Goal: Task Accomplishment & Management: Use online tool/utility

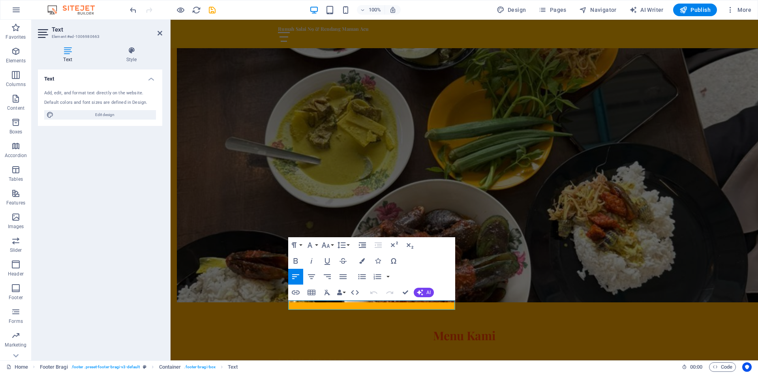
scroll to position [889, 0]
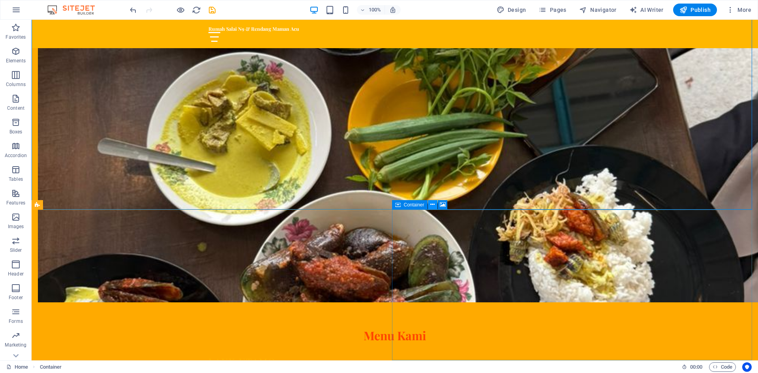
click at [431, 204] on icon at bounding box center [432, 204] width 4 height 8
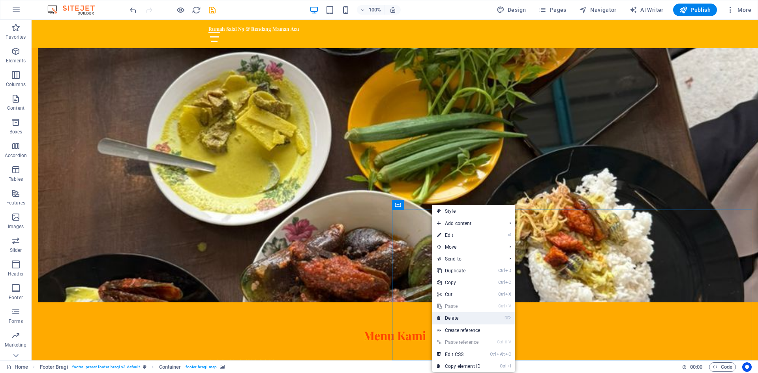
click at [447, 317] on link "⌦ Delete" at bounding box center [458, 318] width 53 height 12
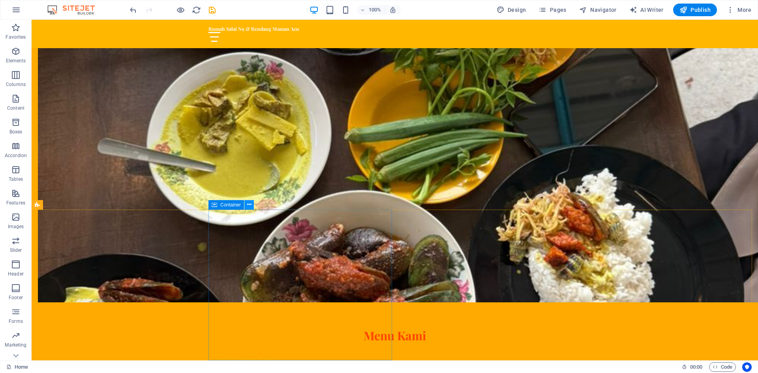
click at [249, 205] on icon at bounding box center [249, 204] width 4 height 8
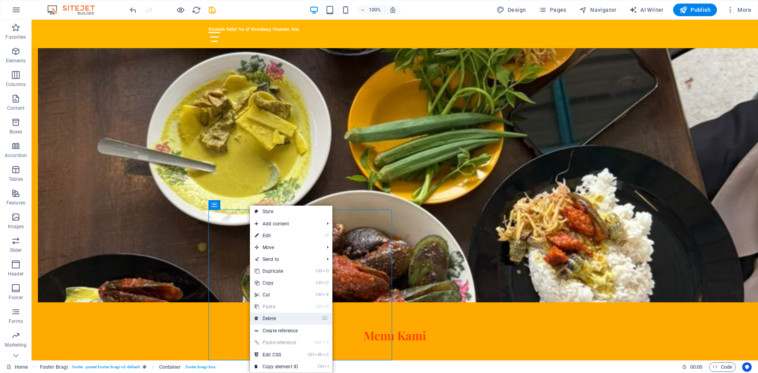
click at [272, 320] on link "⌦ Delete" at bounding box center [276, 319] width 53 height 12
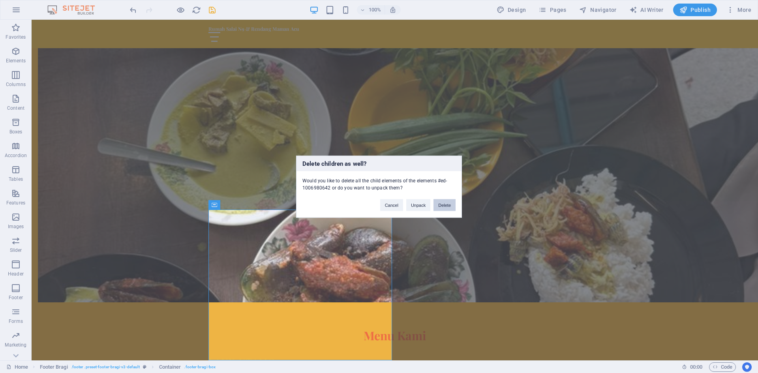
drag, startPoint x: 443, startPoint y: 208, endPoint x: 407, endPoint y: 190, distance: 40.2
click at [443, 208] on button "Delete" at bounding box center [444, 205] width 22 height 12
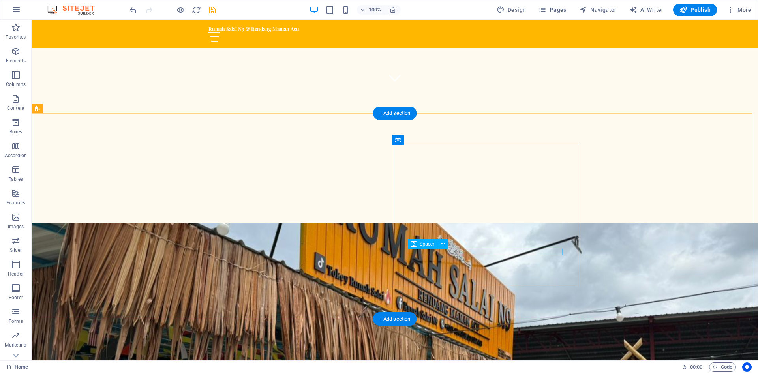
scroll to position [281, 0]
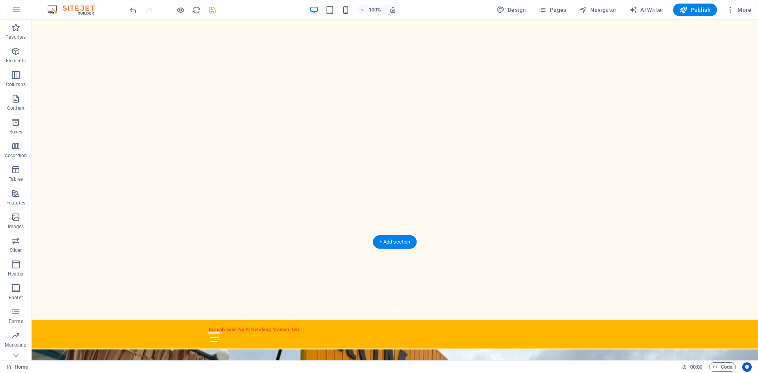
scroll to position [0, 0]
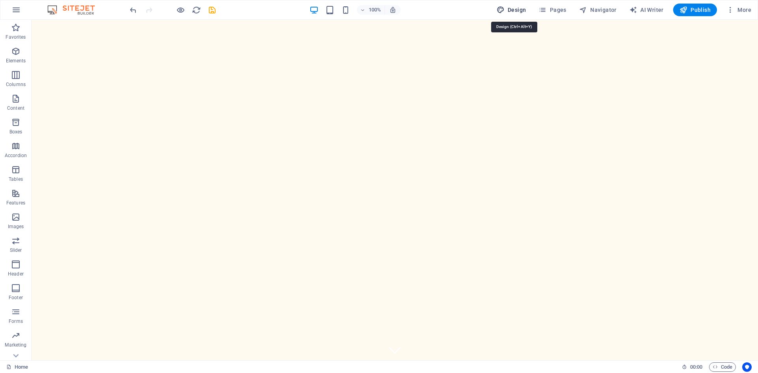
click at [516, 9] on span "Design" at bounding box center [511, 10] width 30 height 8
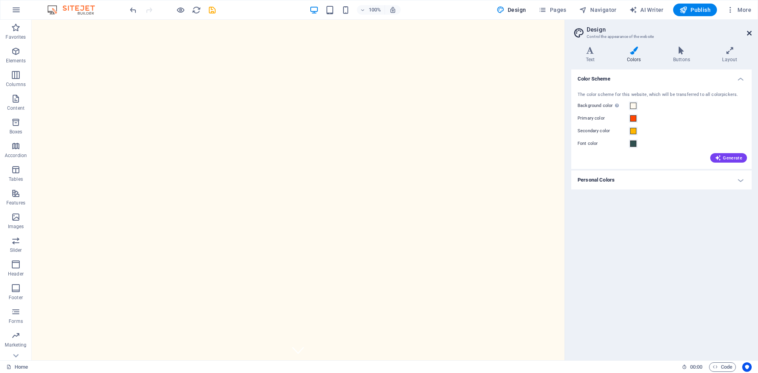
click at [749, 33] on icon at bounding box center [749, 33] width 5 height 6
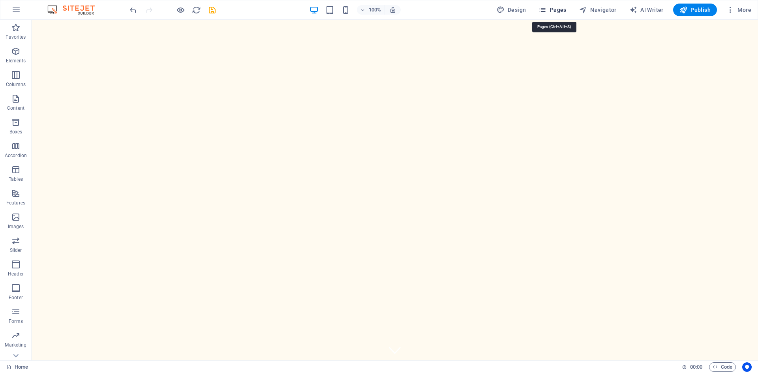
click at [555, 7] on span "Pages" at bounding box center [552, 10] width 28 height 8
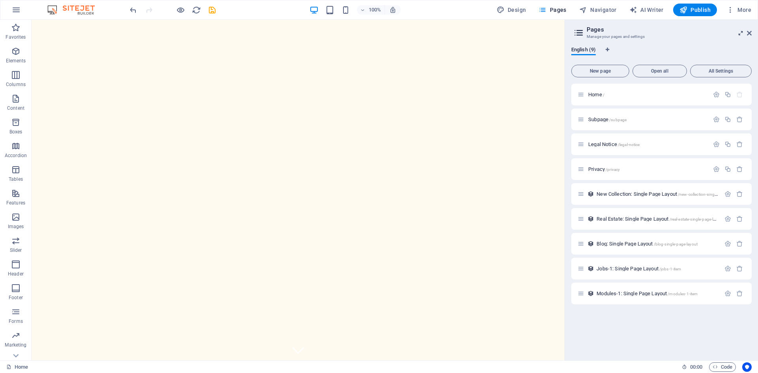
click at [740, 32] on icon at bounding box center [740, 33] width 0 height 6
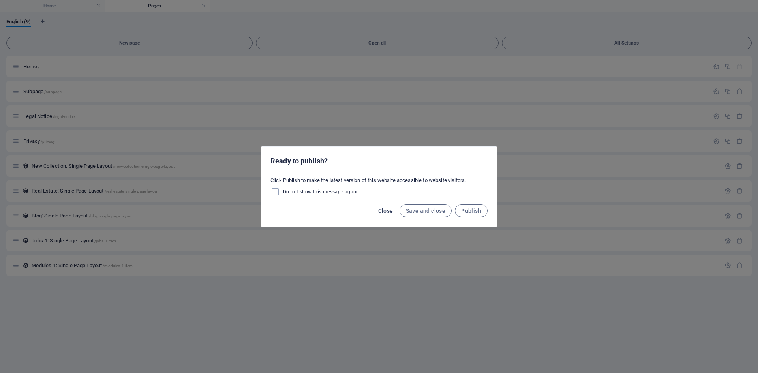
click at [391, 213] on span "Close" at bounding box center [385, 211] width 15 height 6
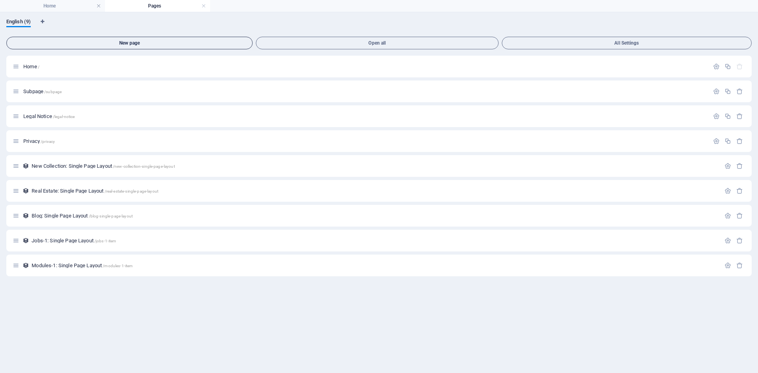
click at [168, 39] on button "New page" at bounding box center [129, 43] width 246 height 13
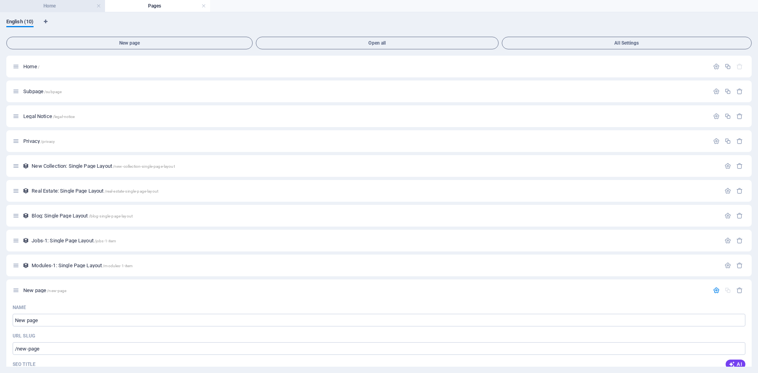
click at [72, 6] on h4 "Home" at bounding box center [52, 6] width 105 height 9
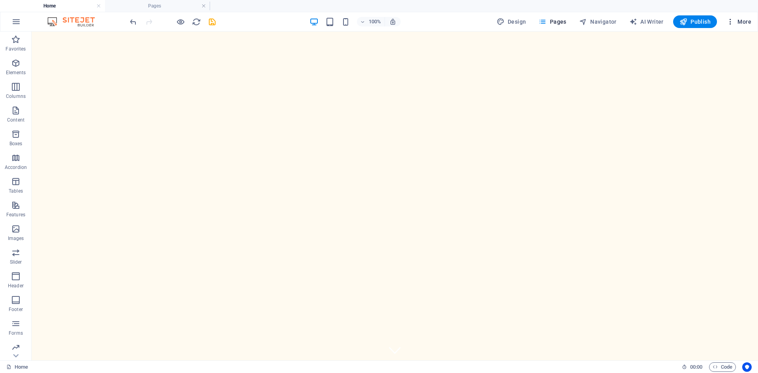
click at [740, 21] on span "More" at bounding box center [738, 22] width 25 height 8
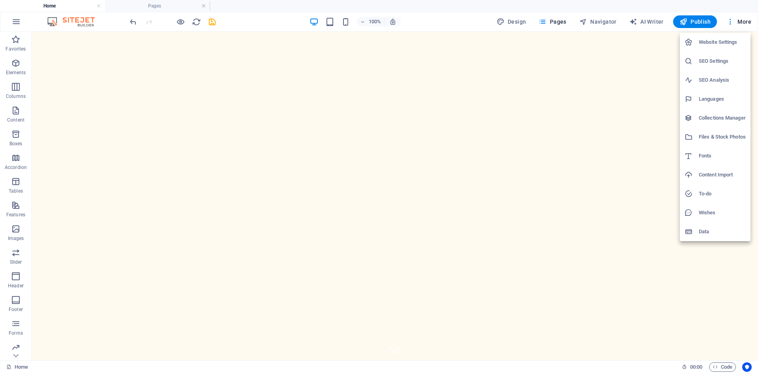
click at [641, 56] on div at bounding box center [379, 186] width 758 height 373
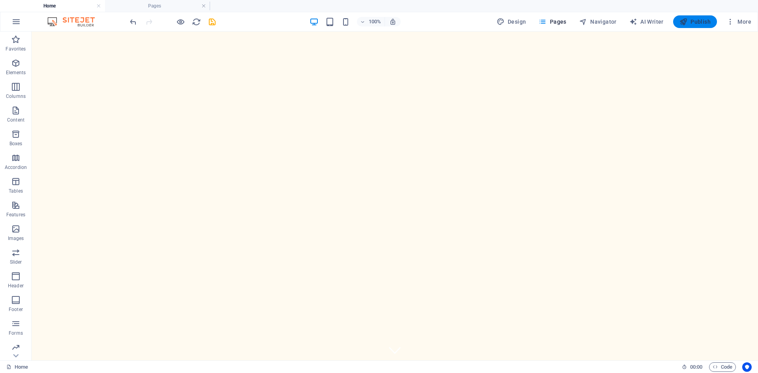
click at [702, 24] on span "Publish" at bounding box center [694, 22] width 31 height 8
click at [693, 24] on span "Publish" at bounding box center [694, 22] width 31 height 8
click at [687, 22] on icon "button" at bounding box center [683, 22] width 8 height 8
